Goal: Navigation & Orientation: Find specific page/section

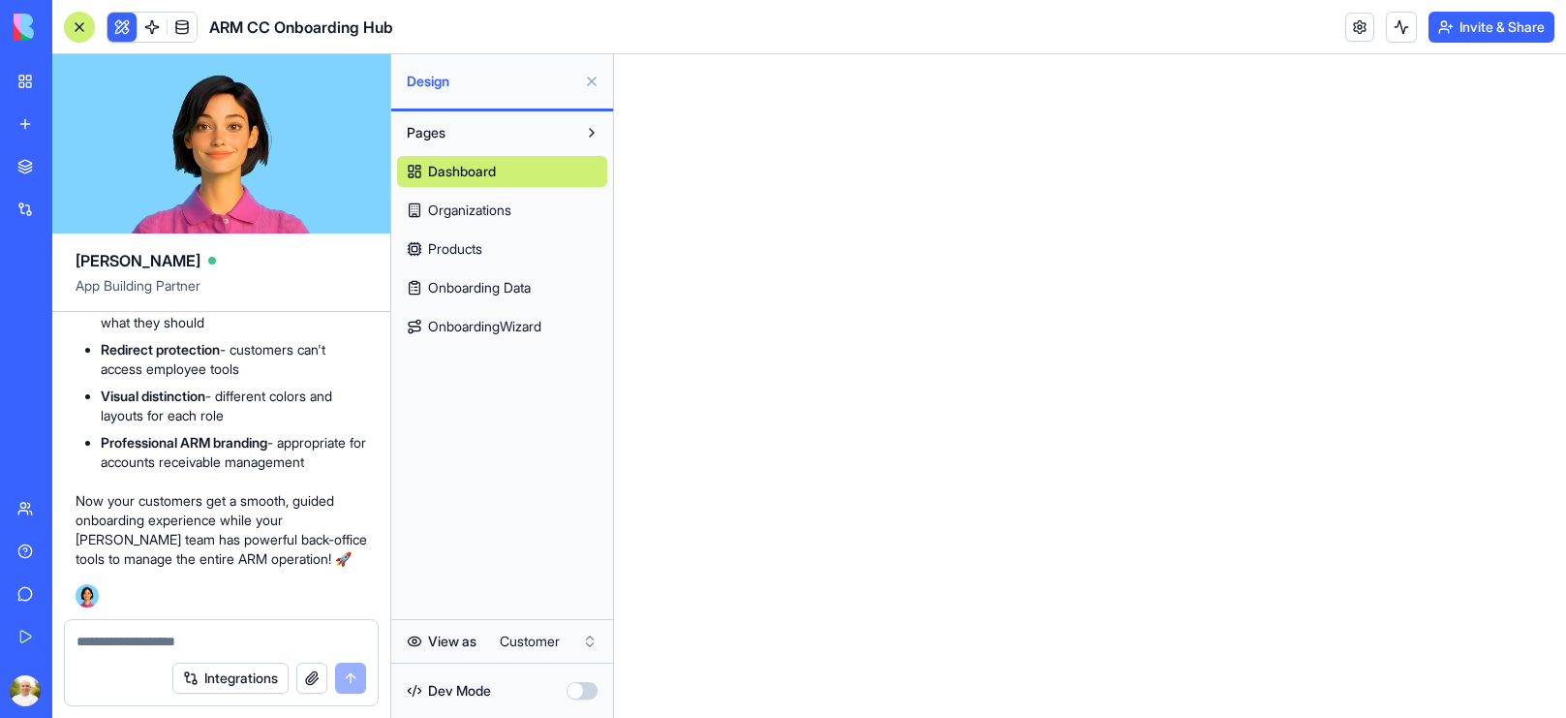
scroll to position [7561, 0]
click at [509, 213] on span "Organizations" at bounding box center [469, 209] width 83 height 19
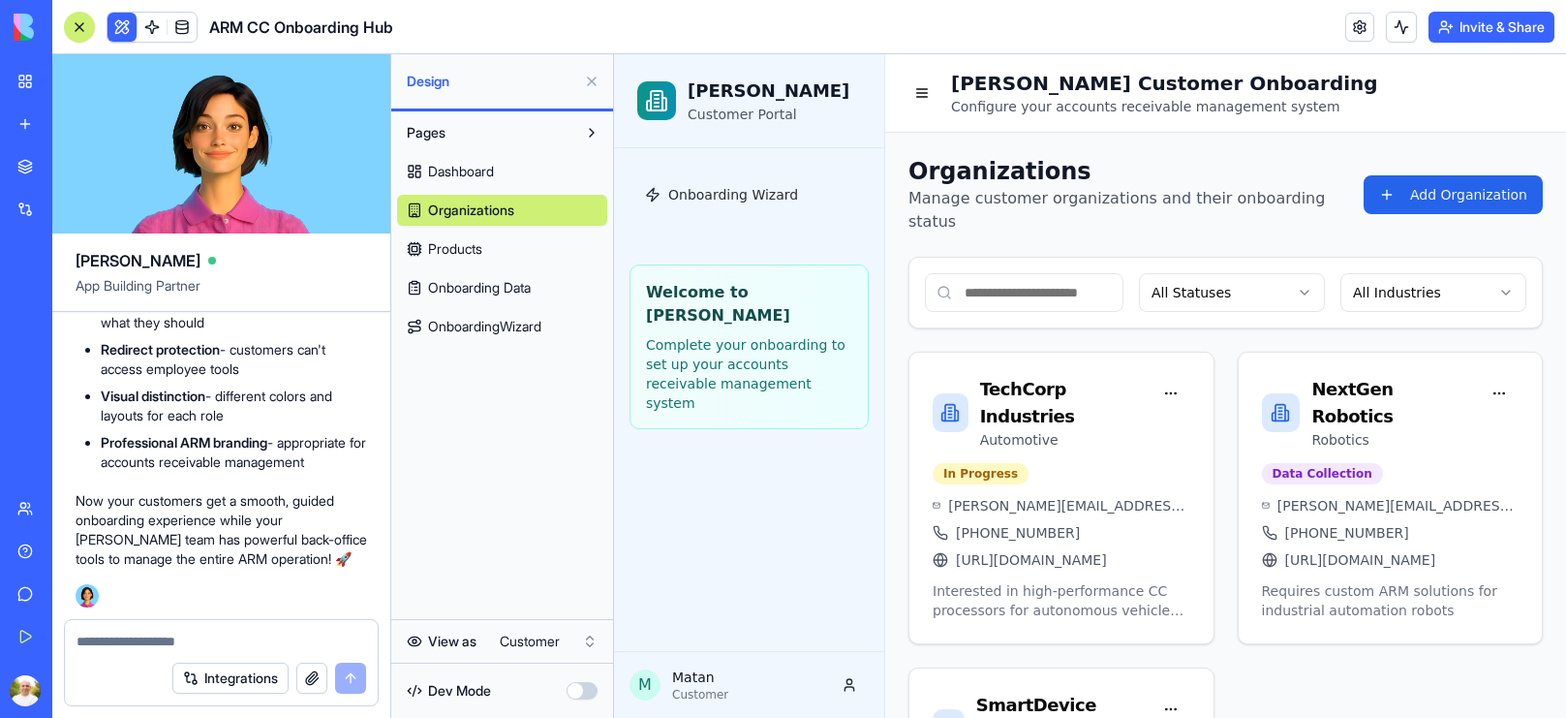
click at [488, 249] on link "Products" at bounding box center [502, 248] width 210 height 31
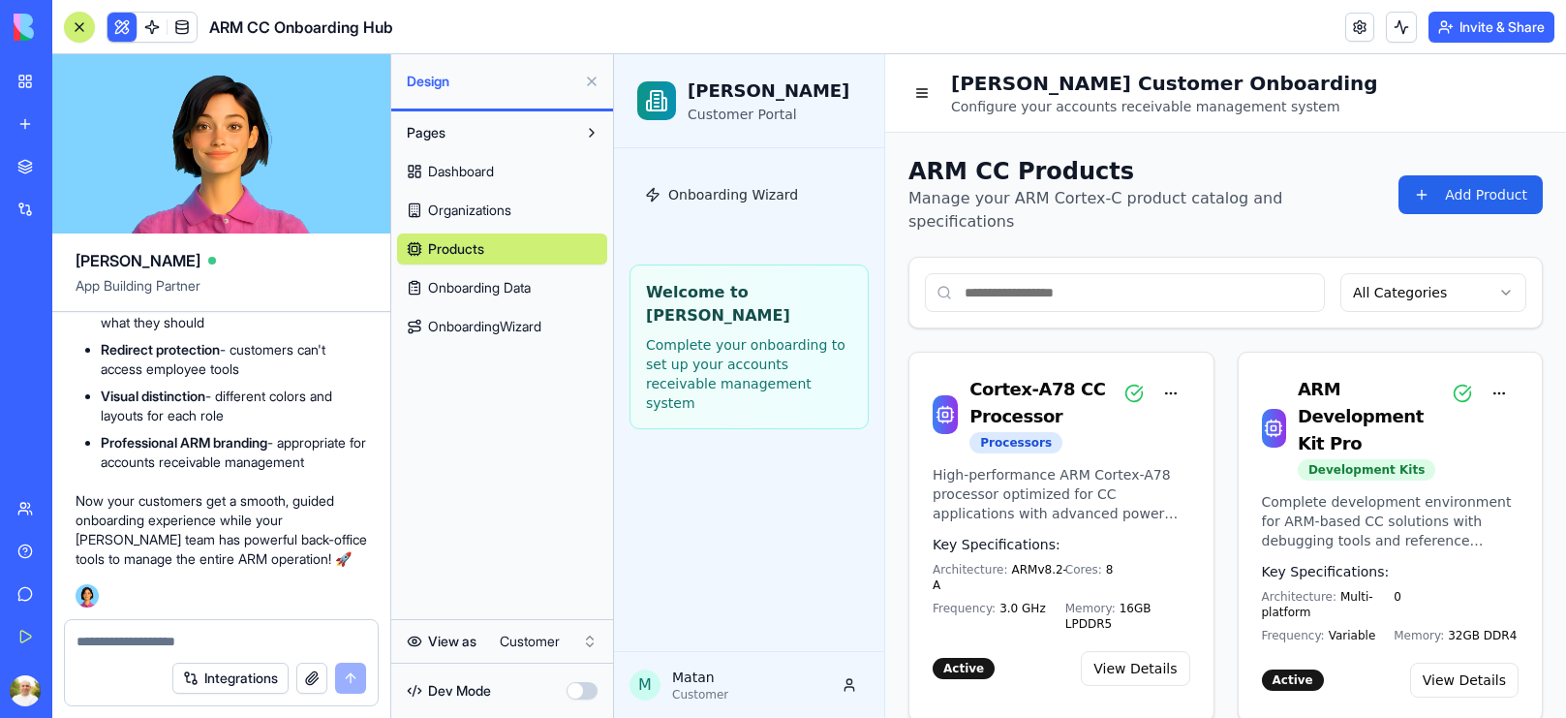
click at [505, 284] on span "Onboarding Data" at bounding box center [479, 287] width 103 height 19
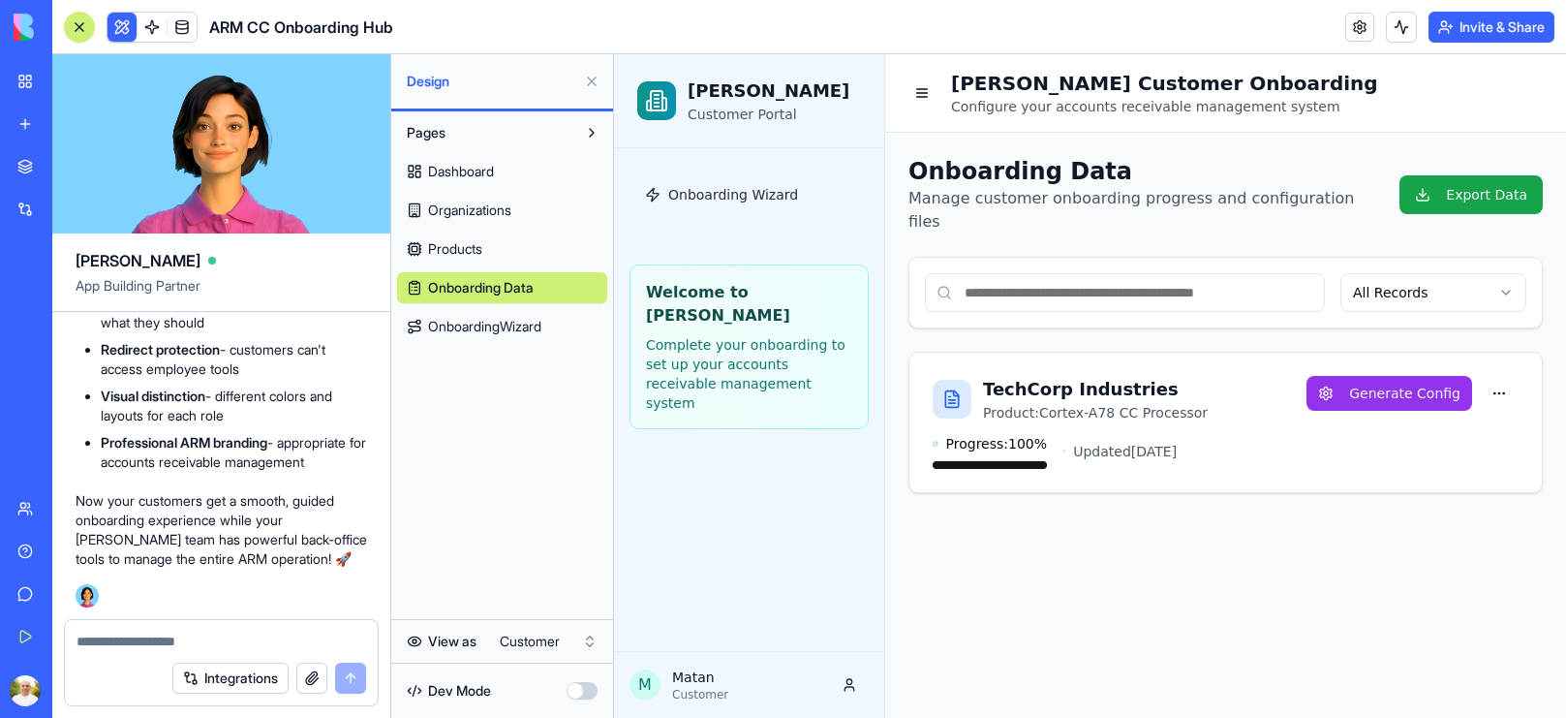
click at [501, 322] on span "OnboardingWizard" at bounding box center [484, 326] width 113 height 19
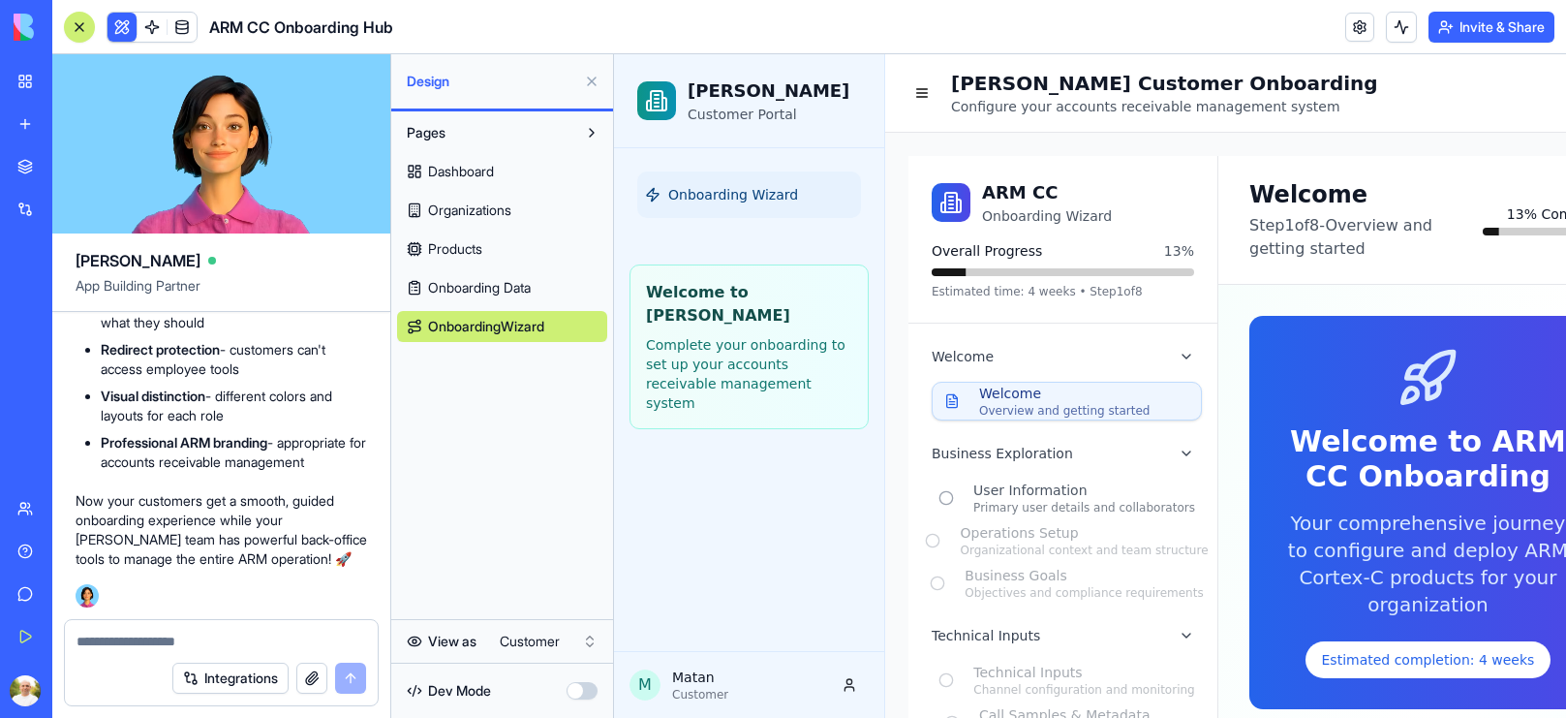
click at [517, 295] on span "Onboarding Data" at bounding box center [479, 287] width 103 height 19
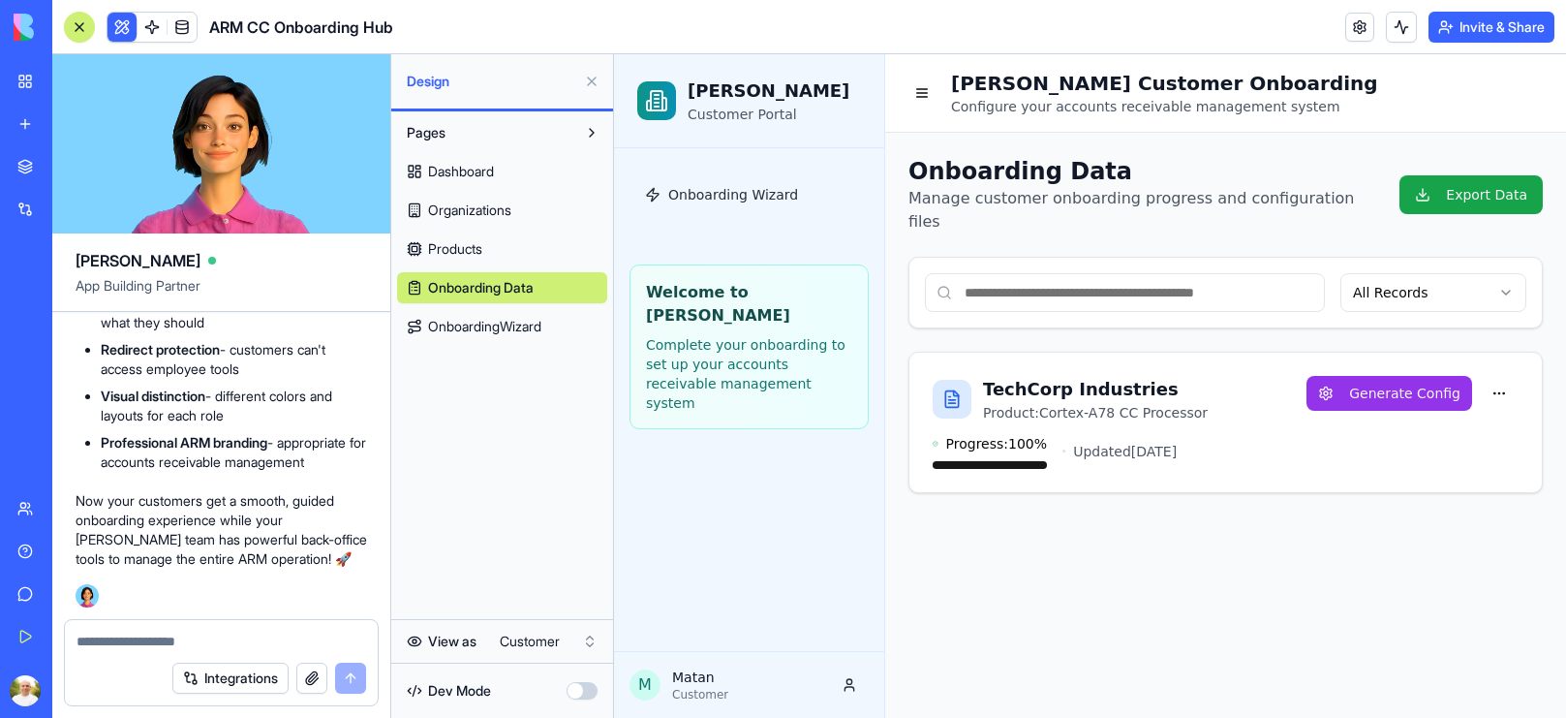
click at [529, 643] on html "My Workspace New app Marketplace Integrations Recent ARM CC Onboarding Hub AI L…" at bounding box center [783, 359] width 1566 height 718
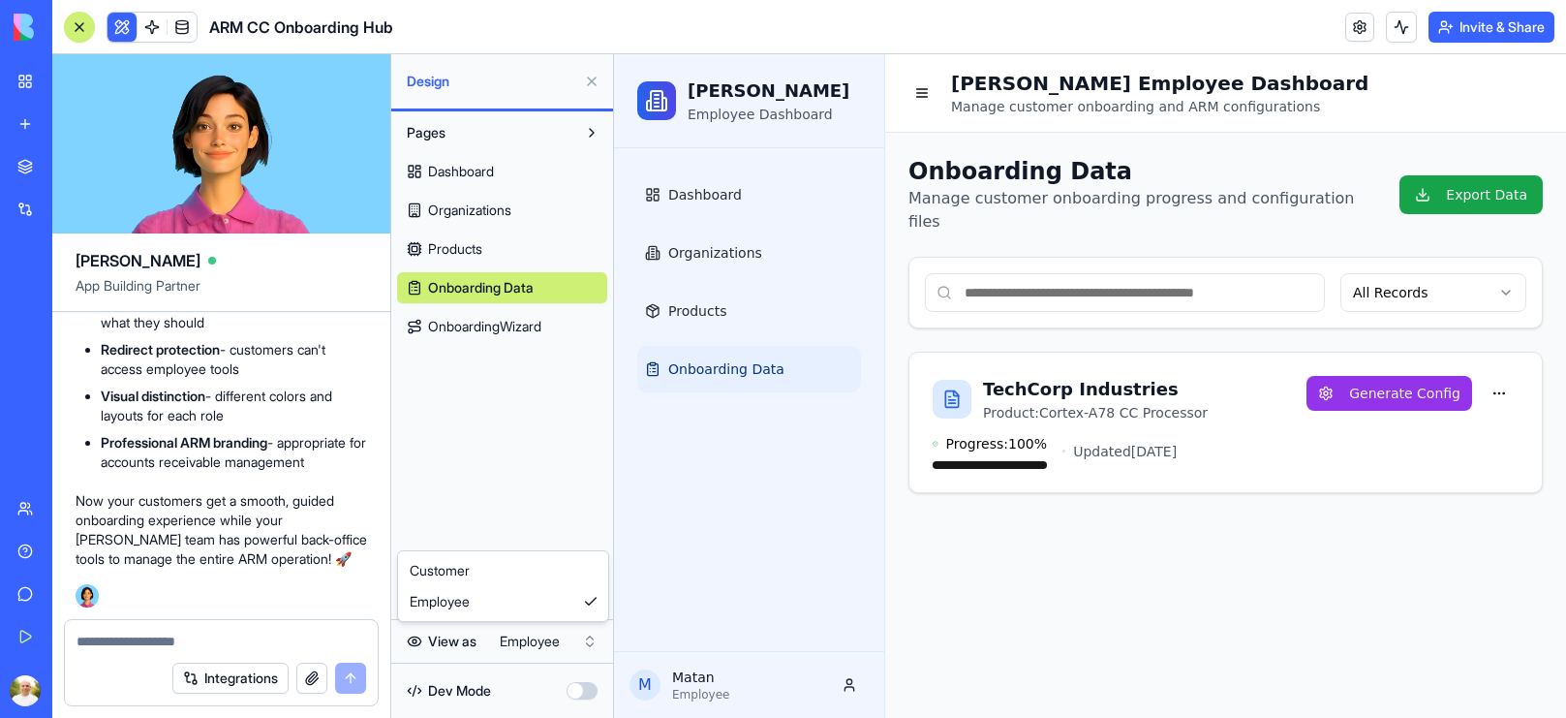
click at [524, 646] on html "My Workspace New app Marketplace Integrations Recent ARM CC Onboarding Hub AI L…" at bounding box center [783, 359] width 1566 height 718
